Goal: Obtain resource: Download file/media

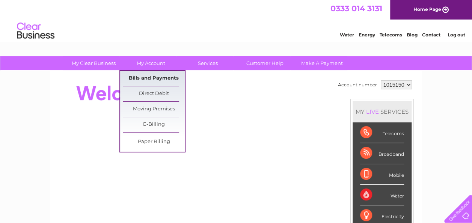
click at [150, 81] on link "Bills and Payments" at bounding box center [154, 78] width 62 height 15
click at [147, 78] on link "Bills and Payments" at bounding box center [154, 78] width 62 height 15
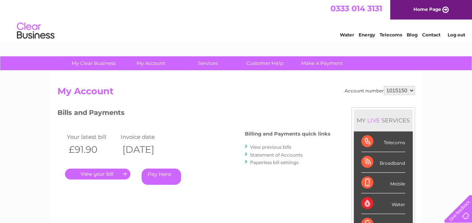
click at [109, 173] on link "." at bounding box center [97, 174] width 65 height 11
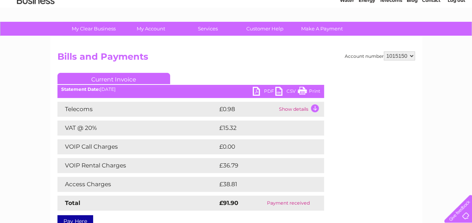
scroll to position [75, 0]
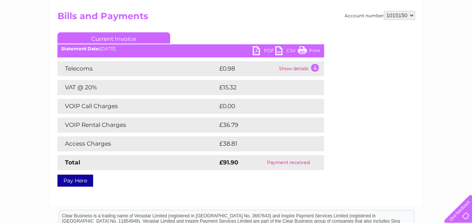
click at [260, 51] on link "PDF" at bounding box center [264, 51] width 23 height 11
